Goal: Information Seeking & Learning: Learn about a topic

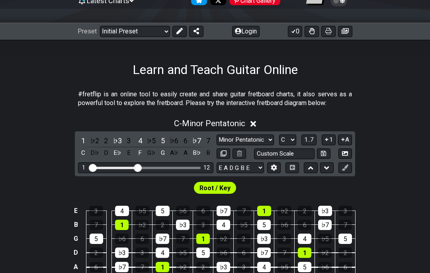
scroll to position [90, 0]
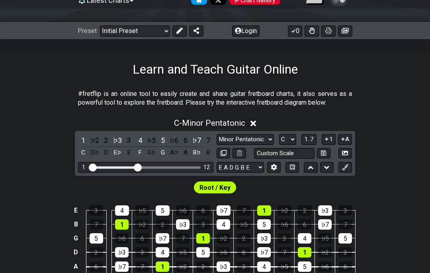
click at [271, 128] on div "C - Minor Pentatonic" at bounding box center [215, 121] width 430 height 15
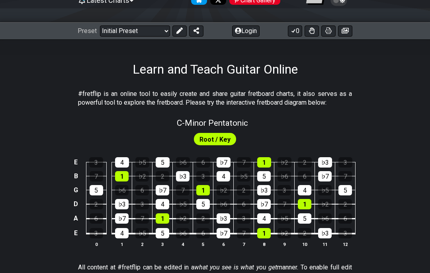
click at [275, 132] on div "Root / Key" at bounding box center [215, 137] width 430 height 19
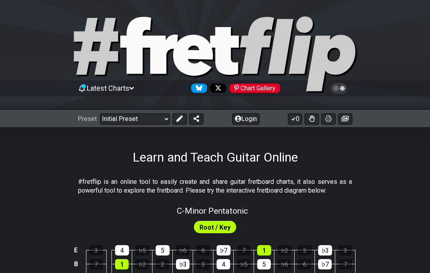
scroll to position [0, 0]
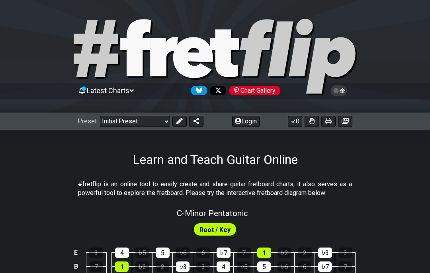
click at [162, 126] on select "Welcome to #fretflip! Initial Preset Custom Preset Minor Pentatonic Major Penta…" at bounding box center [135, 121] width 70 height 11
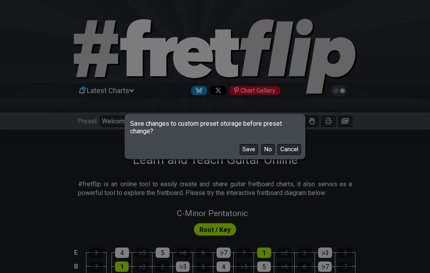
click at [270, 152] on button "No" at bounding box center [268, 149] width 14 height 11
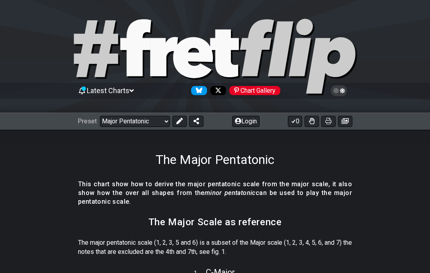
click at [164, 126] on select "Welcome to #fretflip! Initial Preset Custom Preset Minor Pentatonic Major Penta…" at bounding box center [135, 121] width 70 height 11
select select "/the-7-modes"
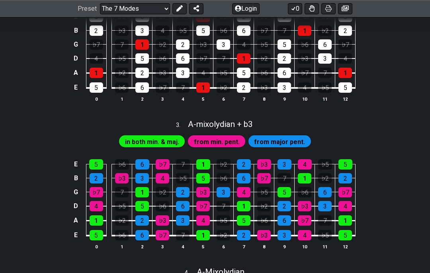
scroll to position [411, 0]
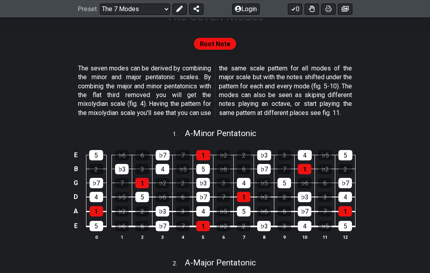
scroll to position [150, 0]
